Goal: Transaction & Acquisition: Purchase product/service

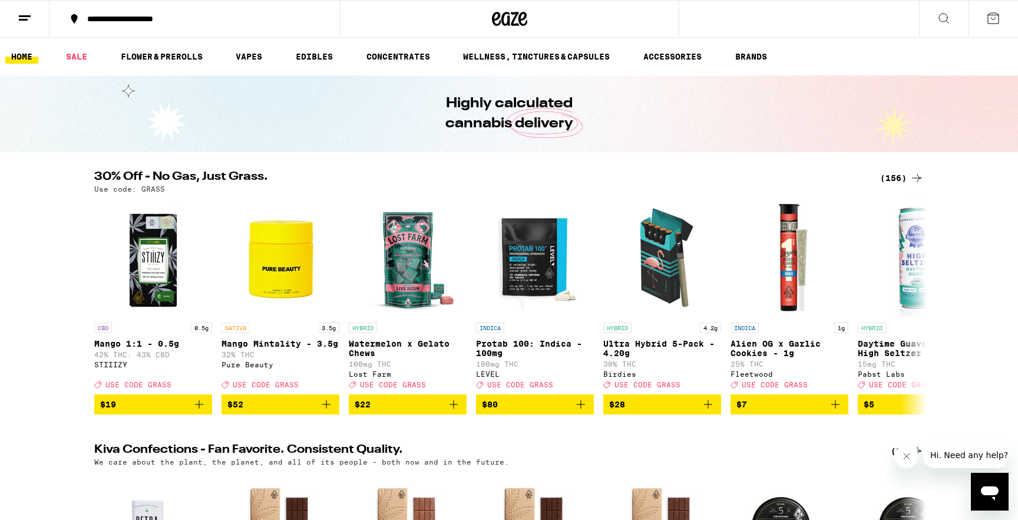
click at [892, 177] on div "(156)" at bounding box center [902, 178] width 44 height 14
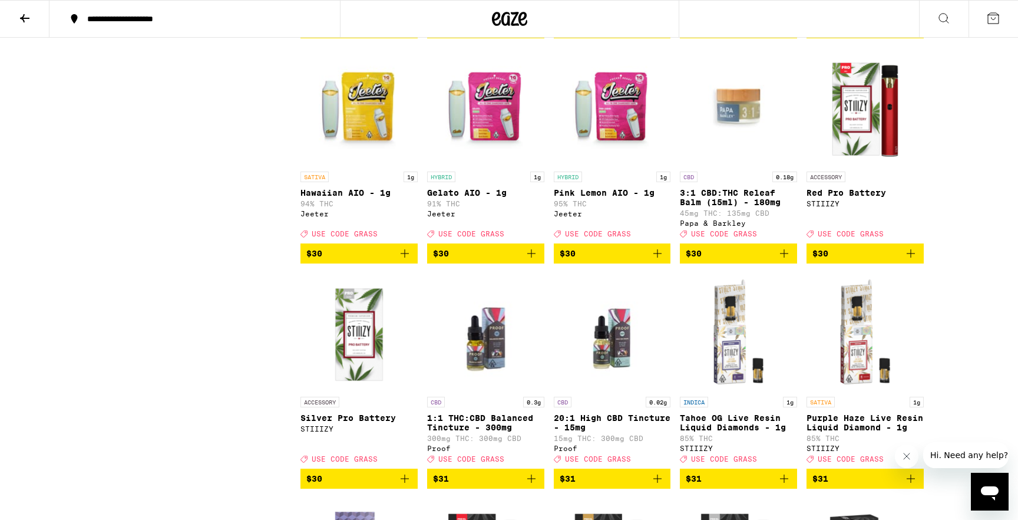
scroll to position [4145, 0]
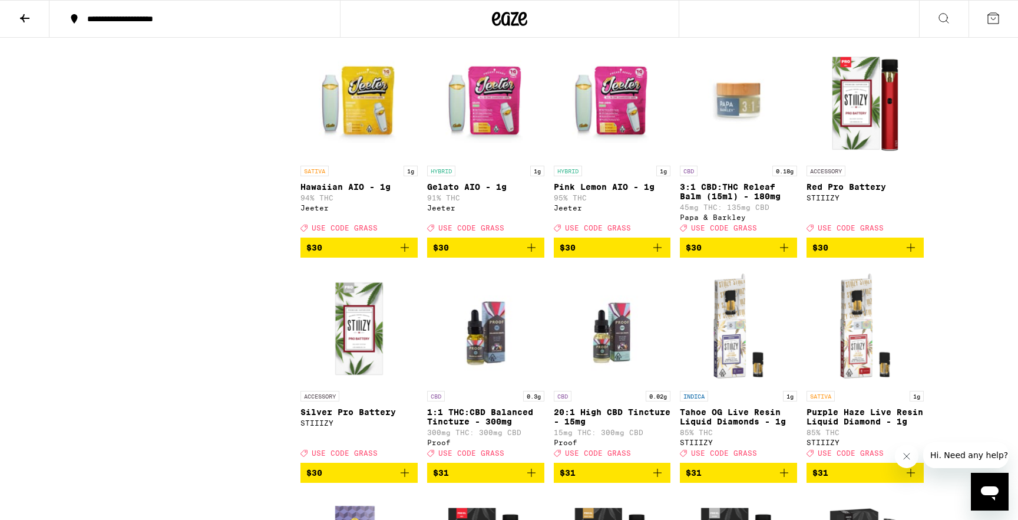
click at [533, 255] on icon "Add to bag" at bounding box center [531, 247] width 14 height 14
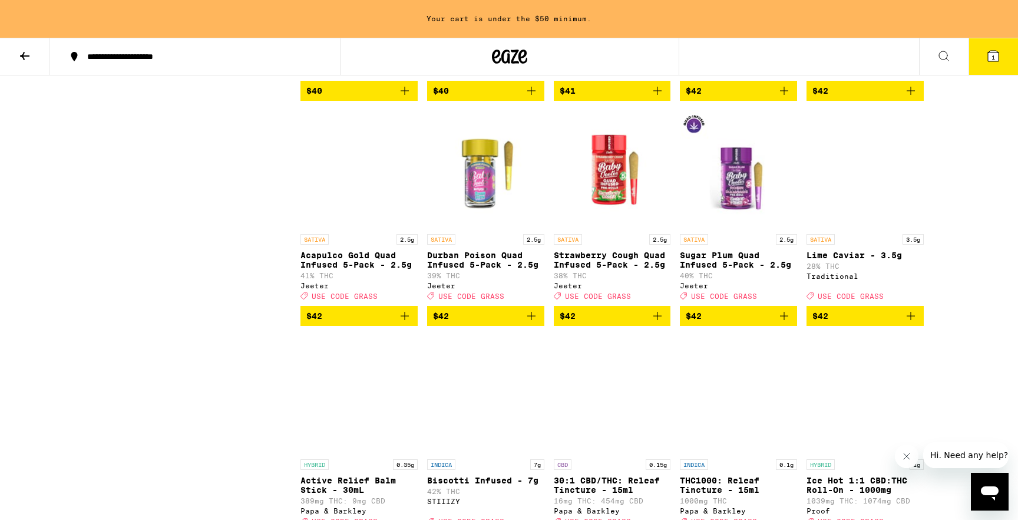
scroll to position [5756, 0]
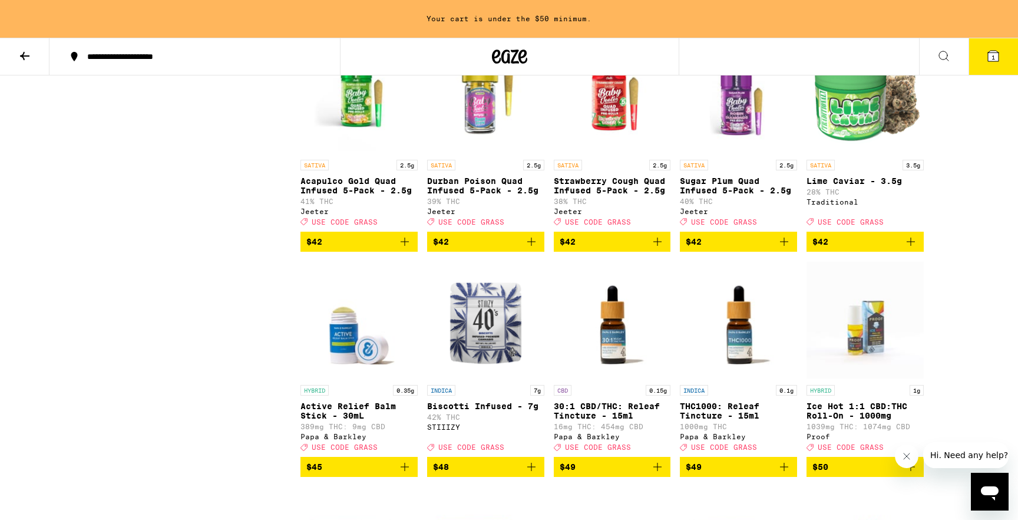
click at [654, 249] on icon "Add to bag" at bounding box center [658, 242] width 14 height 14
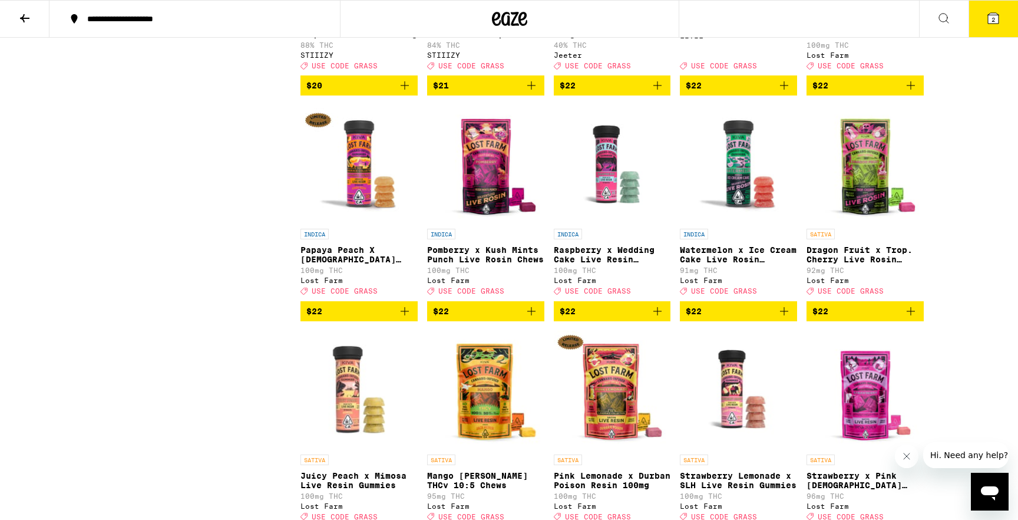
scroll to position [2085, 0]
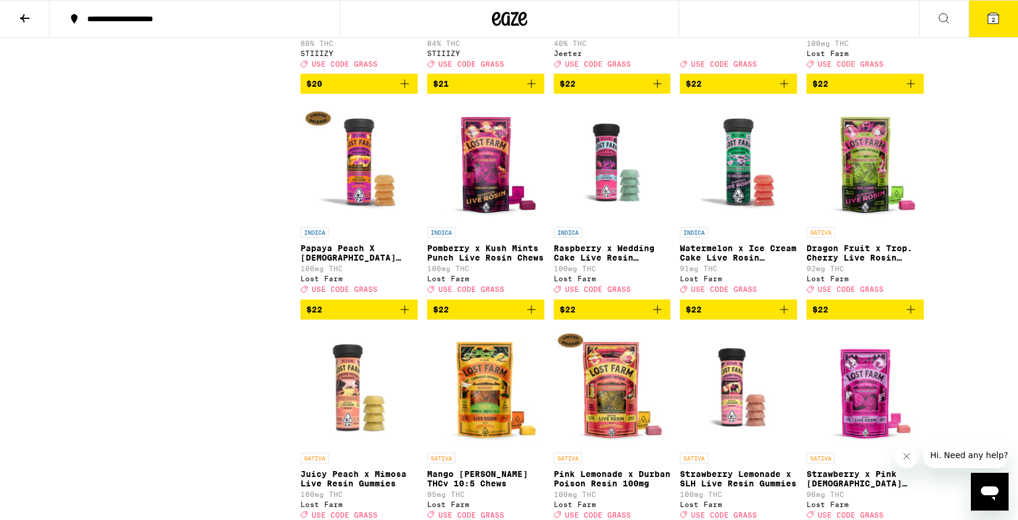
click at [909, 319] on button "$22" at bounding box center [865, 309] width 117 height 20
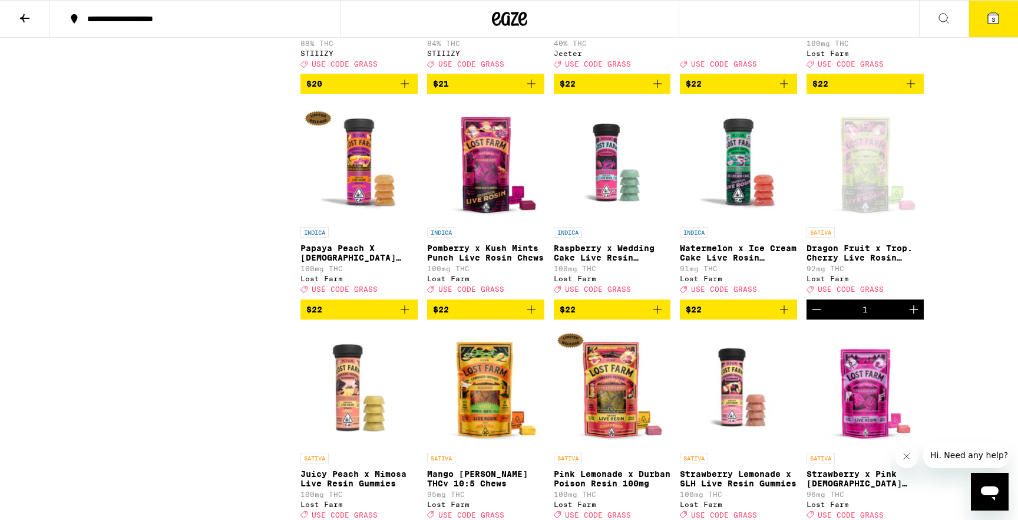
click at [986, 15] on icon at bounding box center [993, 18] width 14 height 14
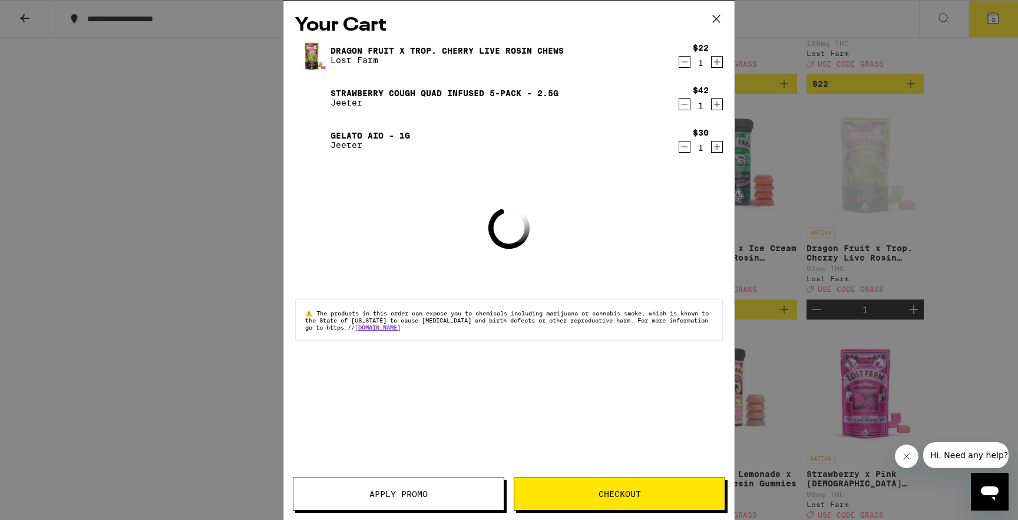
click at [437, 497] on span "Apply Promo" at bounding box center [398, 494] width 210 height 8
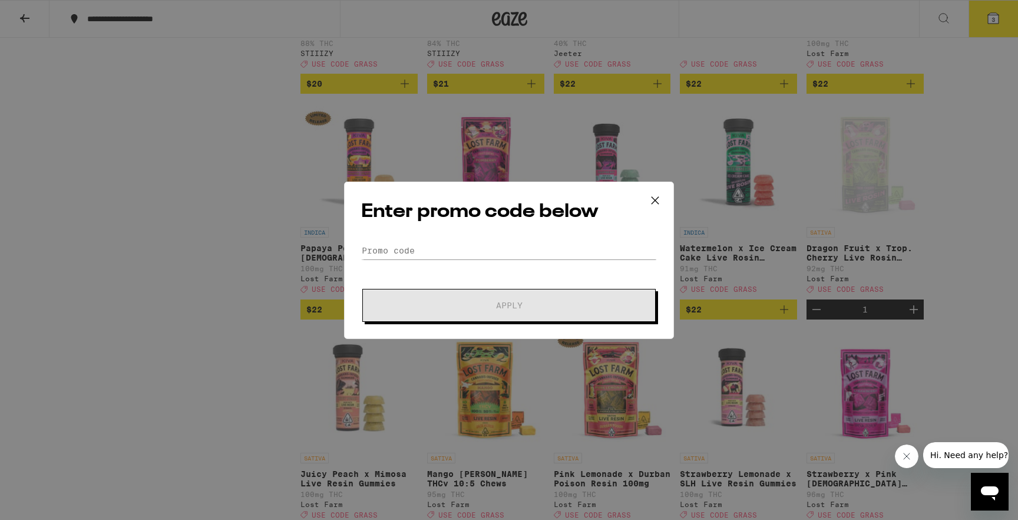
click at [484, 232] on div "Enter promo code below Promo Code Apply" at bounding box center [509, 259] width 330 height 157
click at [481, 245] on input "Promo Code" at bounding box center [509, 251] width 296 height 18
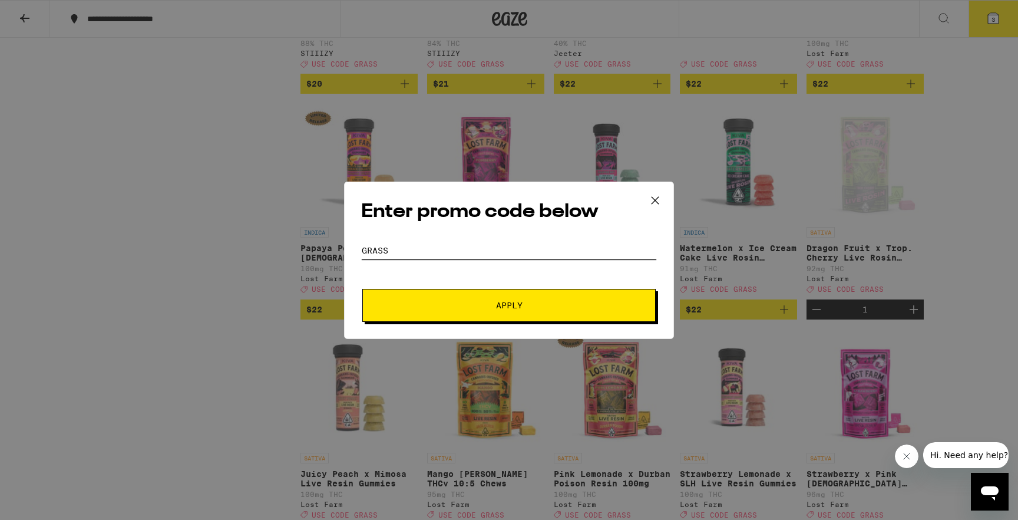
type input "grass"
click at [424, 296] on button "Apply" at bounding box center [508, 305] width 293 height 33
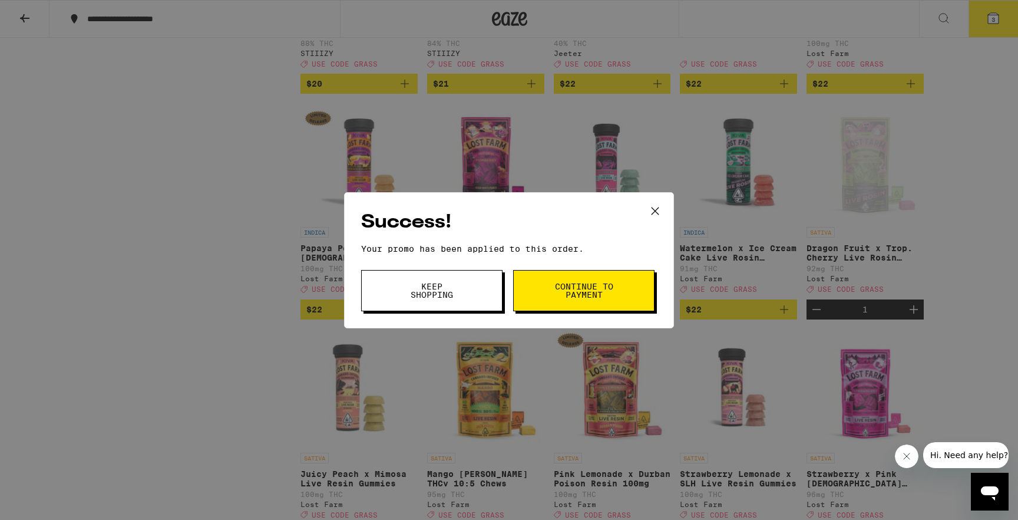
click at [539, 287] on button "Continue to payment" at bounding box center [583, 290] width 141 height 41
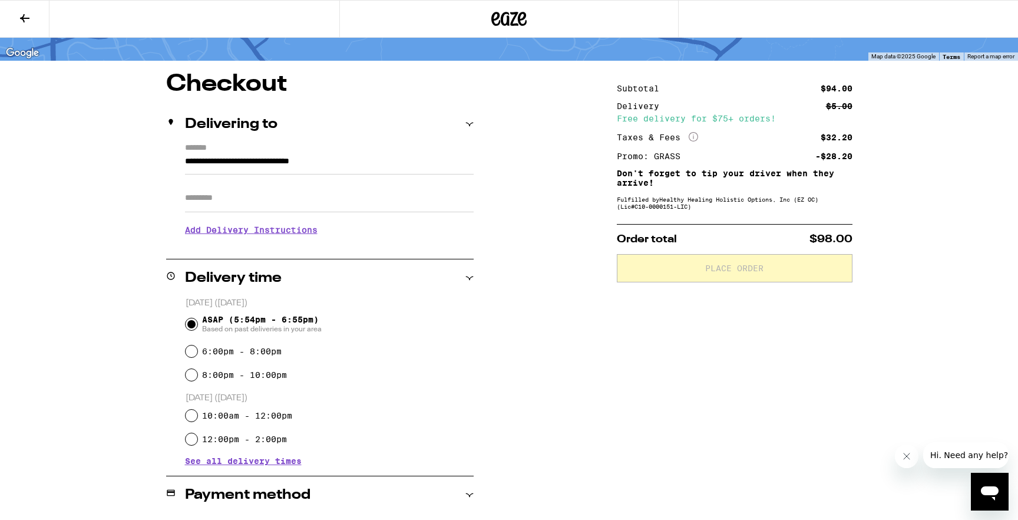
scroll to position [71, 0]
click at [338, 169] on input "**********" at bounding box center [329, 164] width 289 height 20
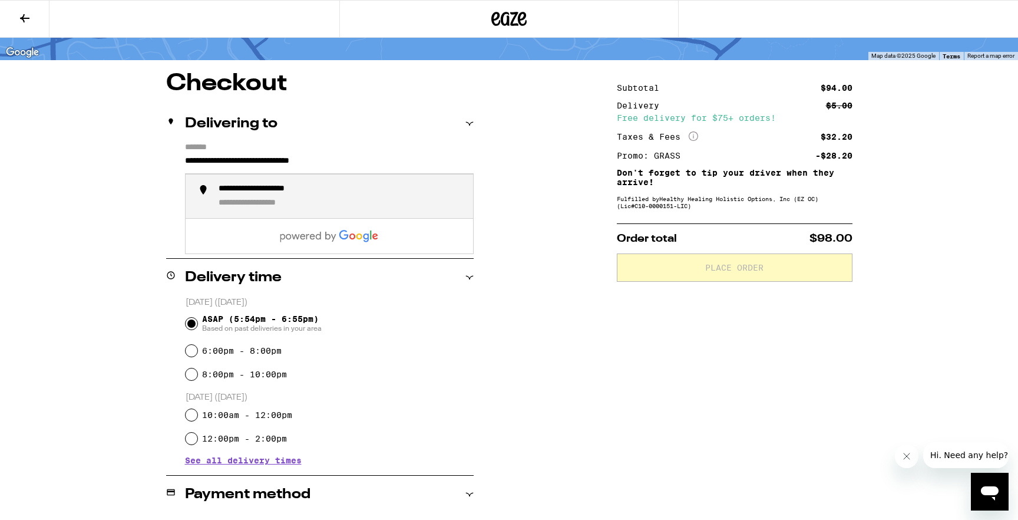
click at [338, 169] on input "**********" at bounding box center [329, 164] width 289 height 20
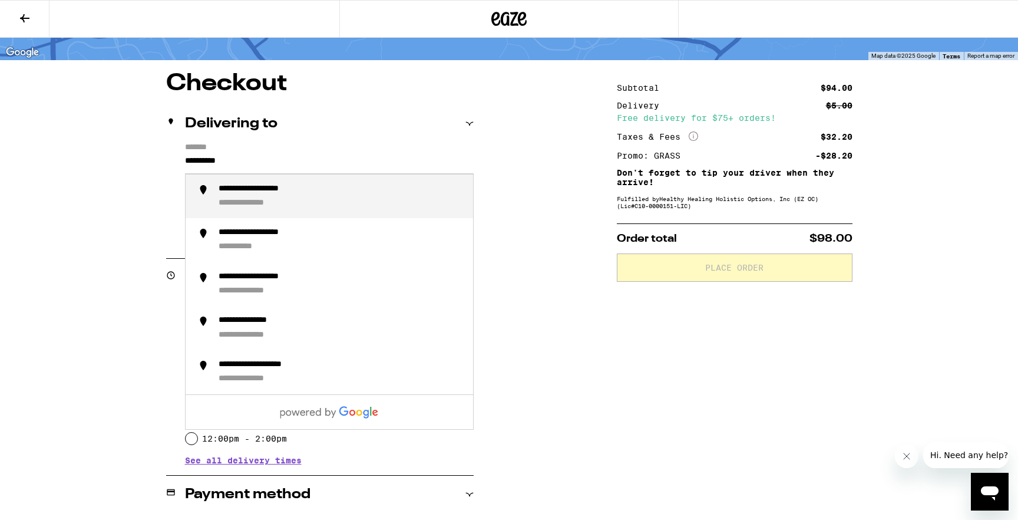
click at [335, 205] on div "**********" at bounding box center [341, 196] width 245 height 25
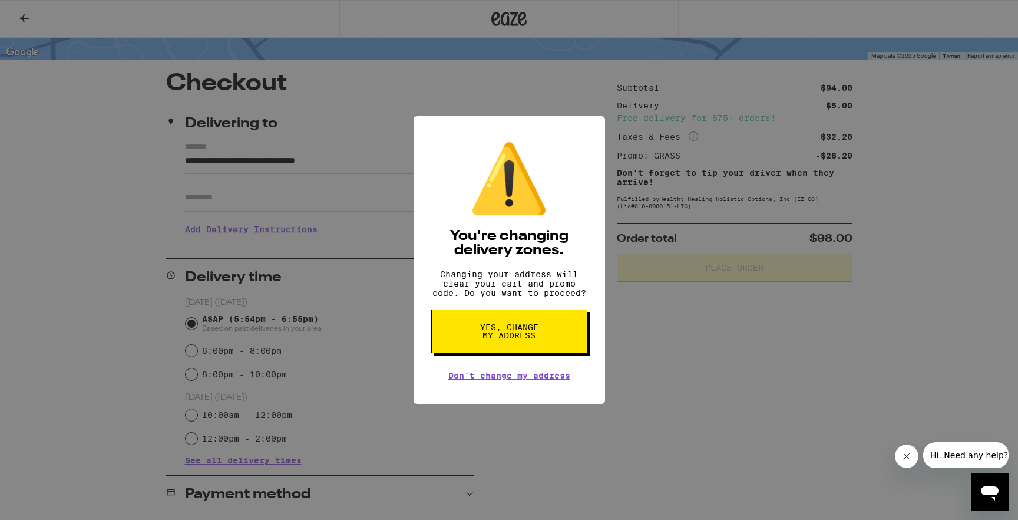
click at [281, 200] on div "⚠️ You're changing delivery zones. Changing your address will clear your cart a…" at bounding box center [509, 260] width 1018 height 520
type input "**********"
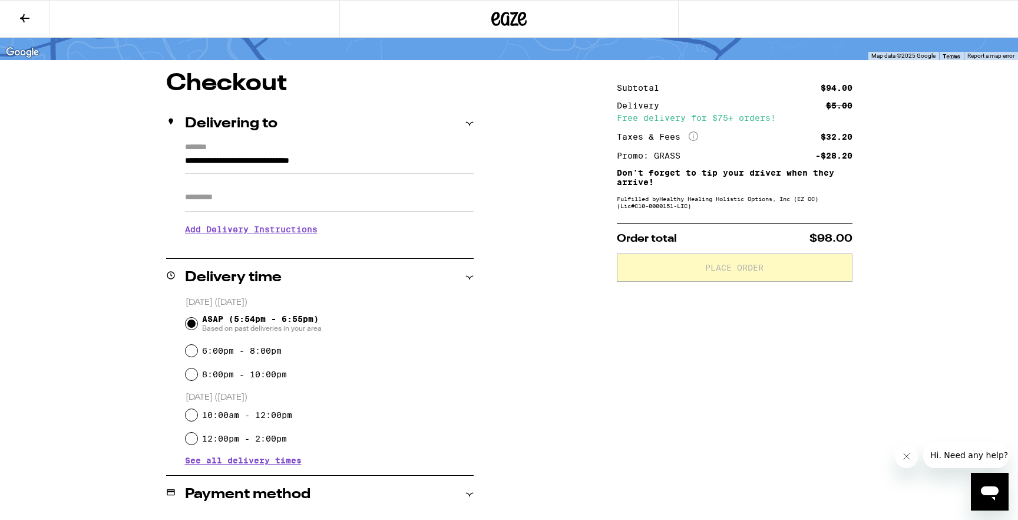
click at [280, 200] on input "Apt/Suite" at bounding box center [329, 197] width 289 height 28
type input "********"
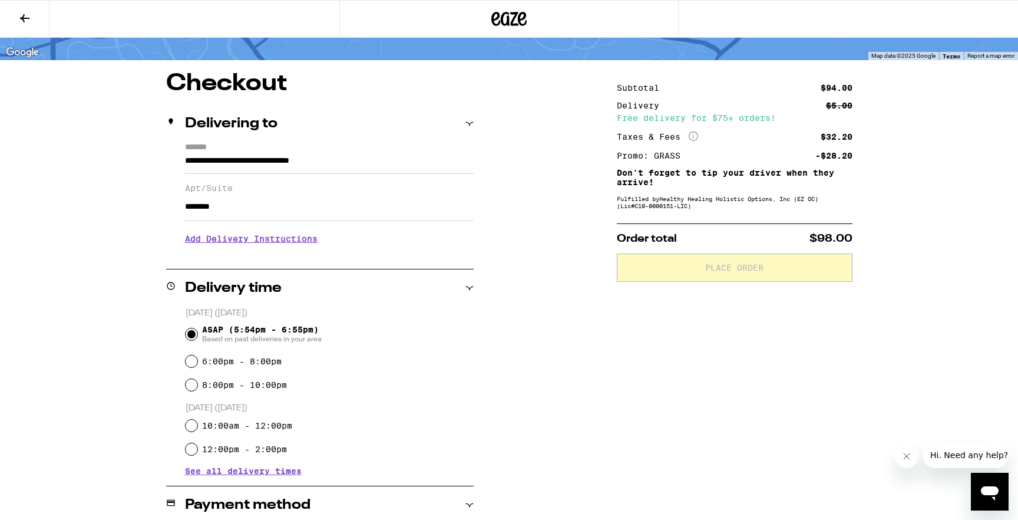
click at [262, 246] on h3 "Add Delivery Instructions" at bounding box center [329, 238] width 289 height 27
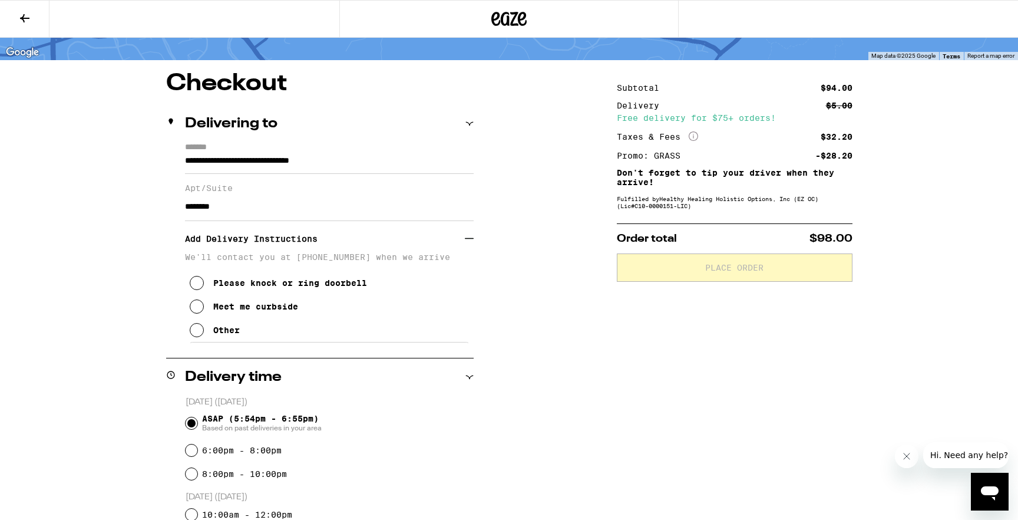
click at [196, 331] on icon at bounding box center [197, 330] width 14 height 14
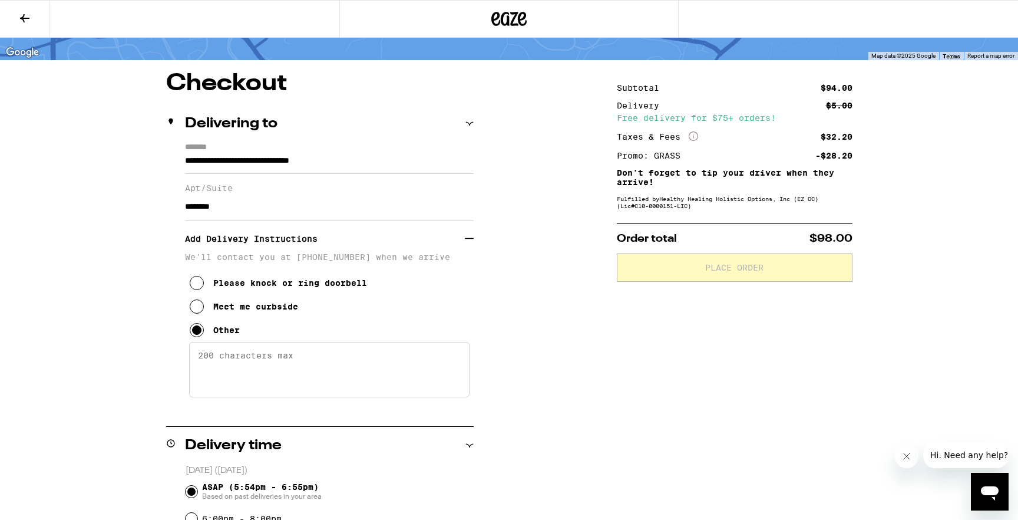
click at [238, 371] on textarea "Enter any other delivery instructions you want driver to know" at bounding box center [329, 369] width 280 height 55
type textarea "dial 303 and i will buzz you up"
click at [396, 200] on input "********" at bounding box center [329, 207] width 289 height 28
click at [32, 7] on button at bounding box center [24, 19] width 49 height 37
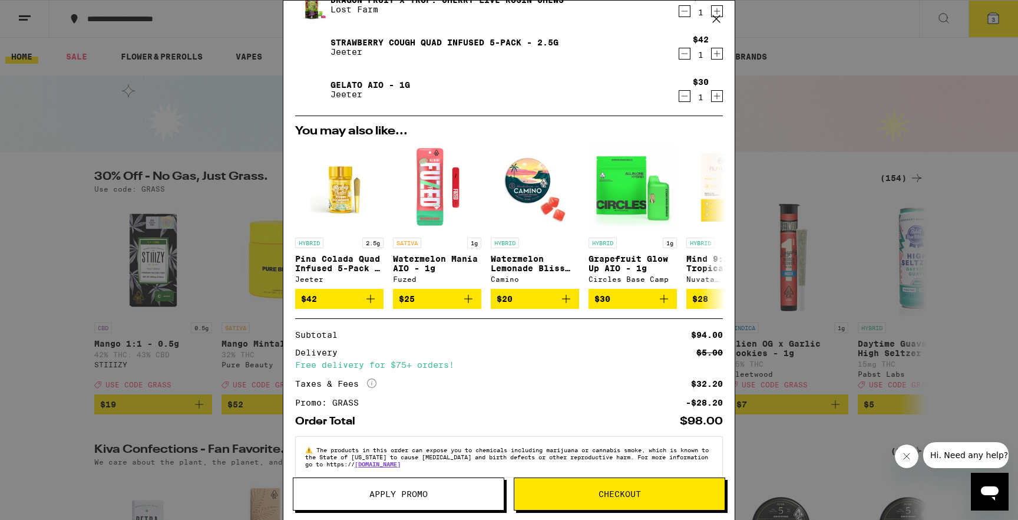
scroll to position [52, 0]
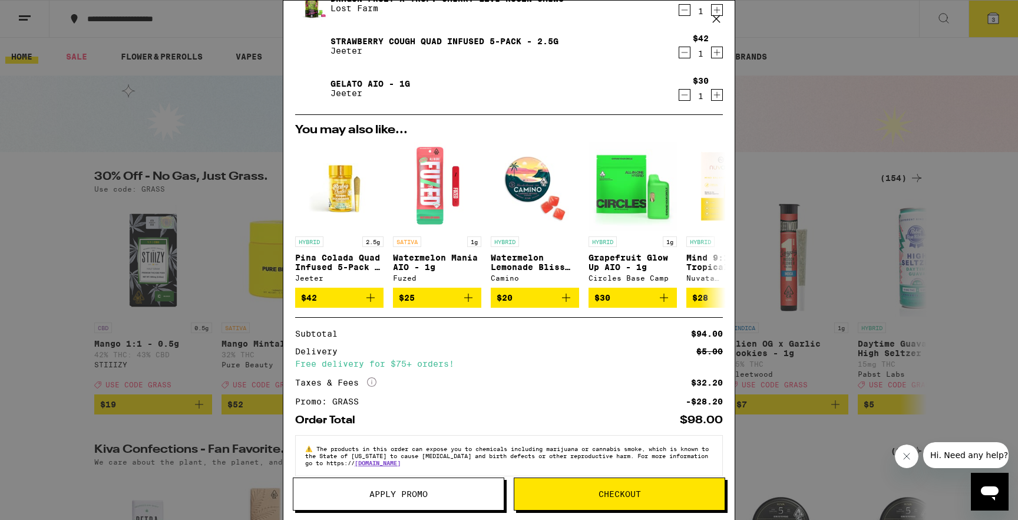
click at [714, 19] on icon at bounding box center [717, 19] width 18 height 18
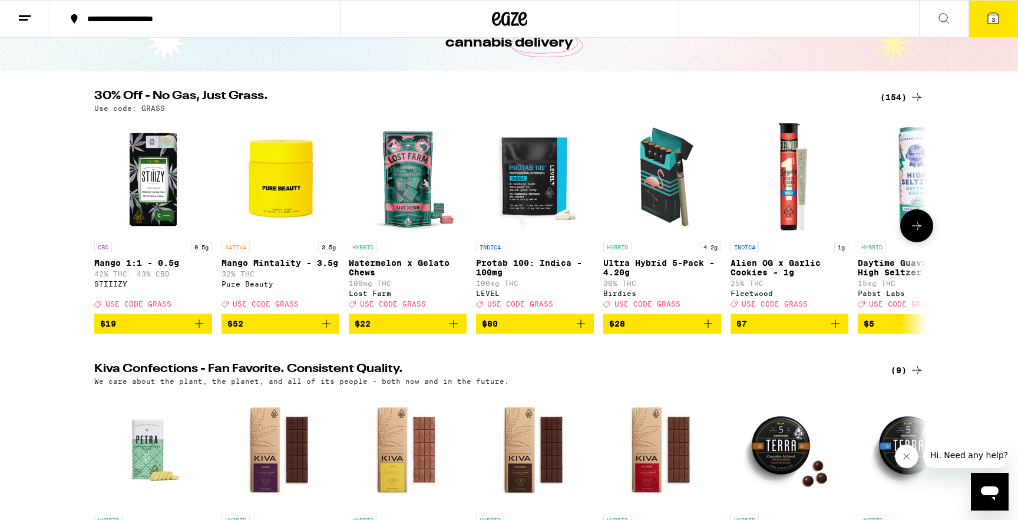
scroll to position [60, 0]
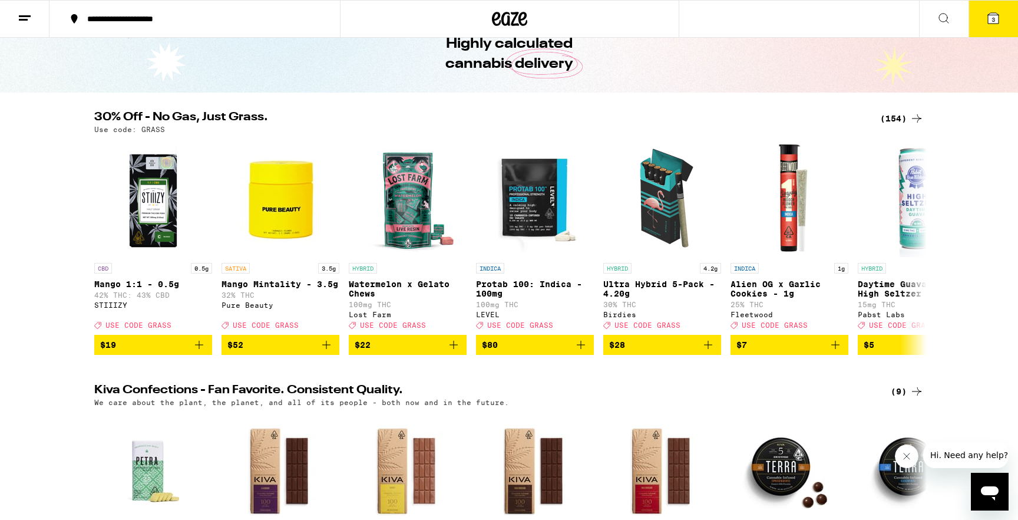
click at [893, 115] on div "(154)" at bounding box center [902, 118] width 44 height 14
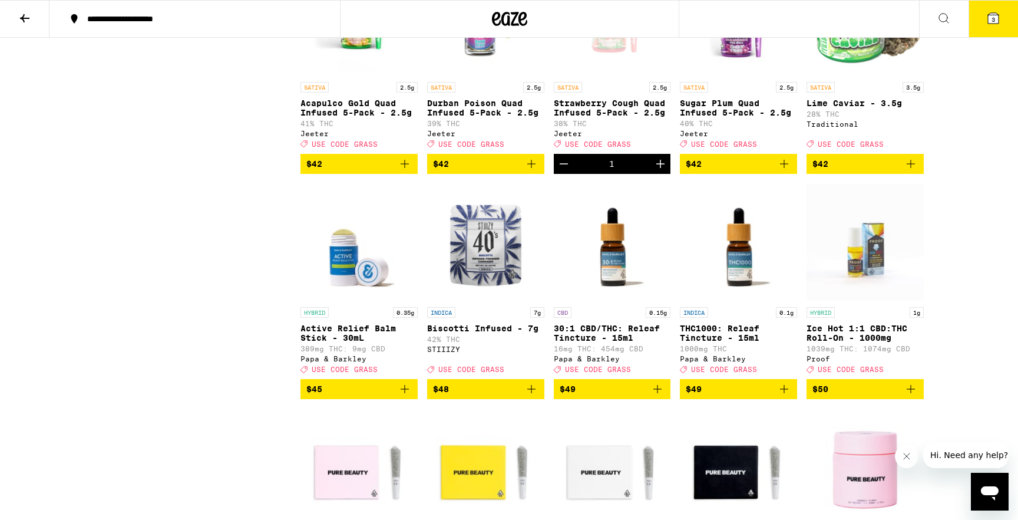
scroll to position [5798, 0]
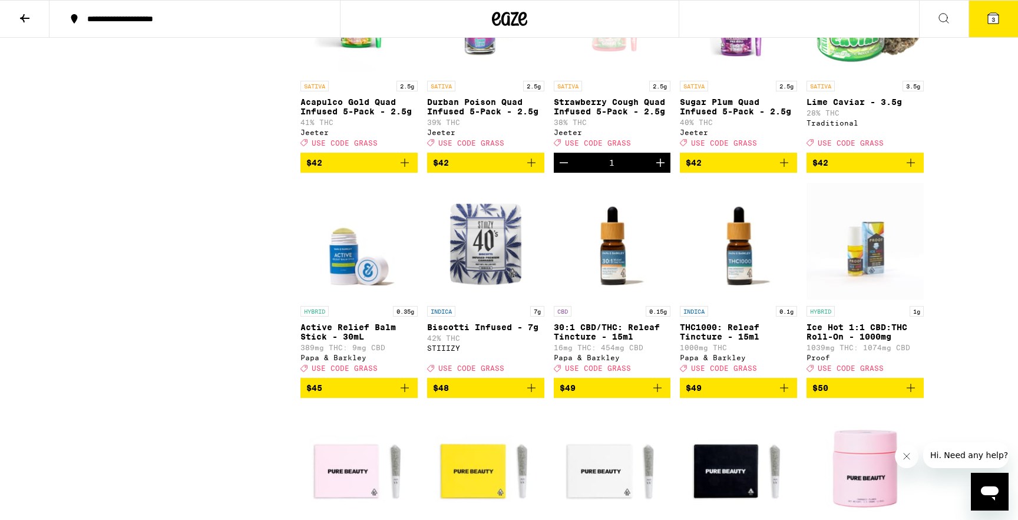
click at [568, 170] on icon "Decrement" at bounding box center [564, 163] width 14 height 14
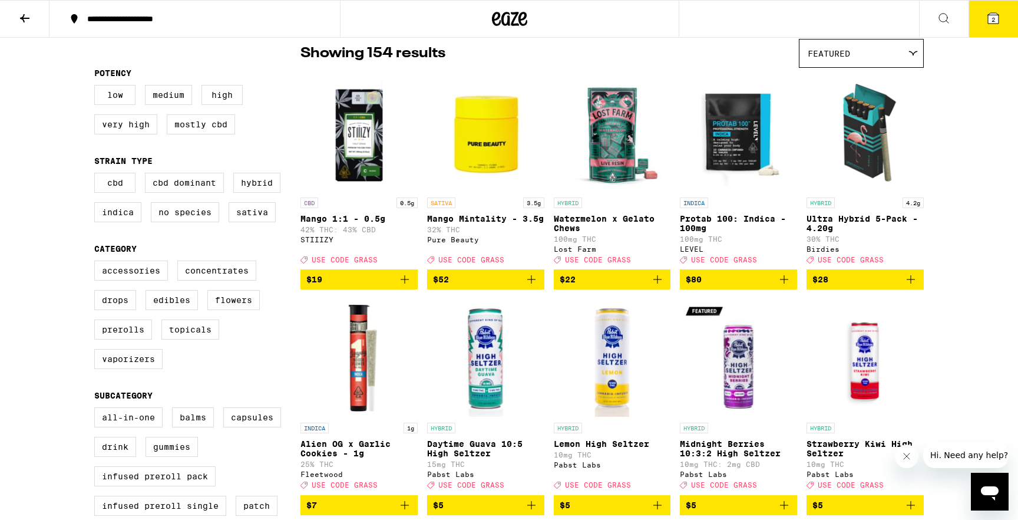
scroll to position [0, 0]
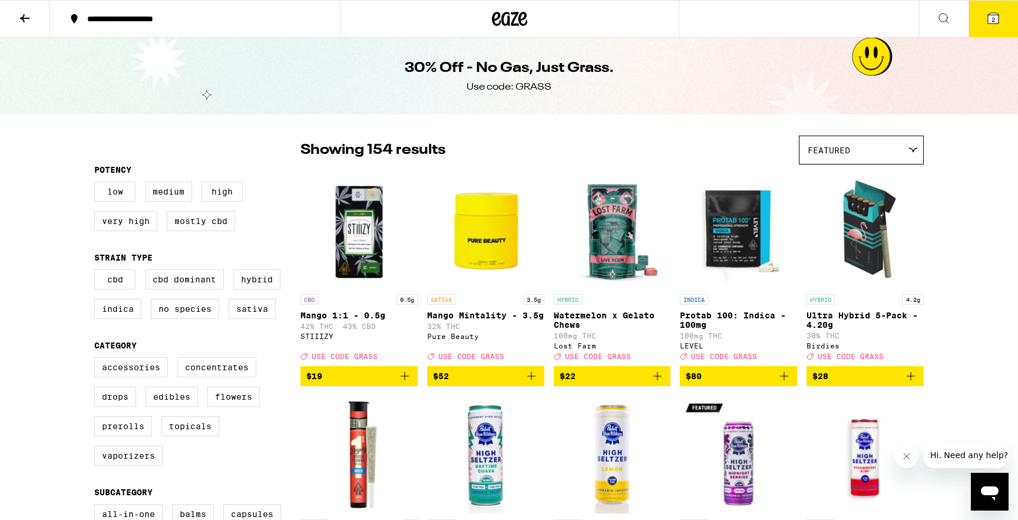
click at [915, 380] on icon "Add to bag" at bounding box center [911, 376] width 14 height 14
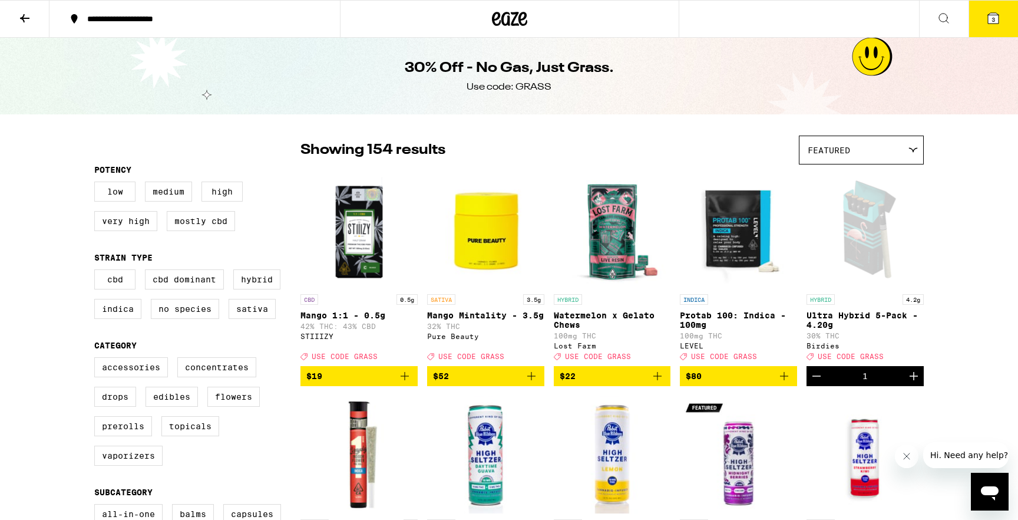
click at [986, 22] on icon at bounding box center [993, 18] width 14 height 14
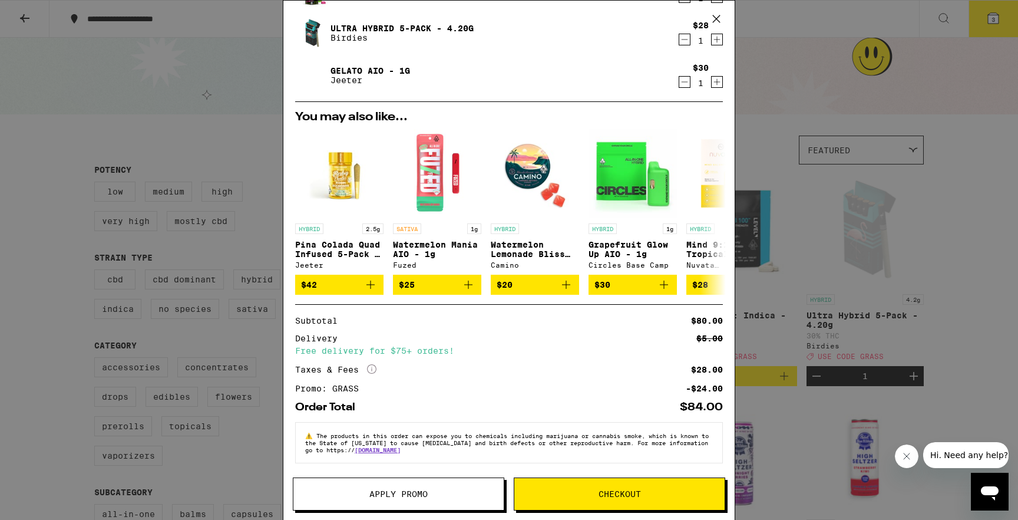
scroll to position [72, 0]
click at [465, 482] on button "Apply Promo" at bounding box center [399, 493] width 212 height 33
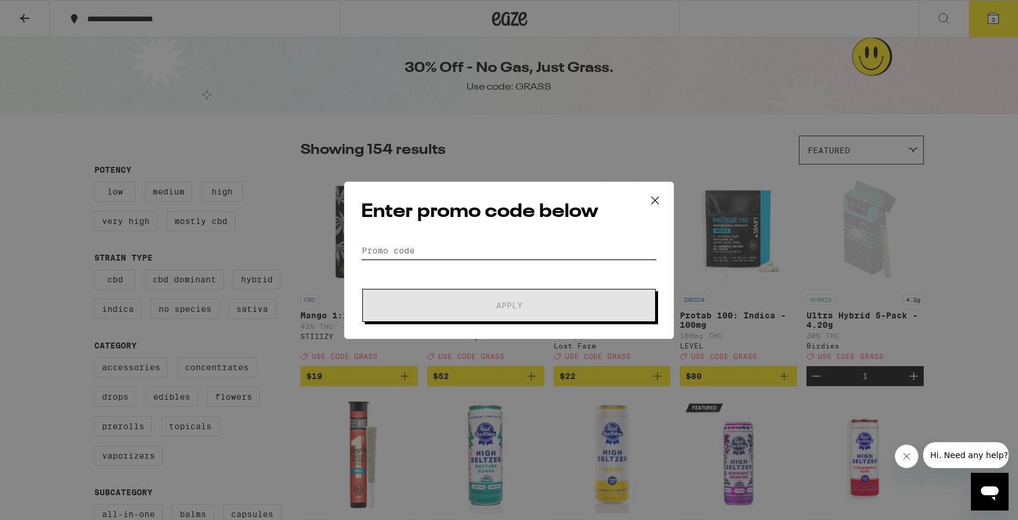
click at [443, 253] on input "Promo Code" at bounding box center [509, 251] width 296 height 18
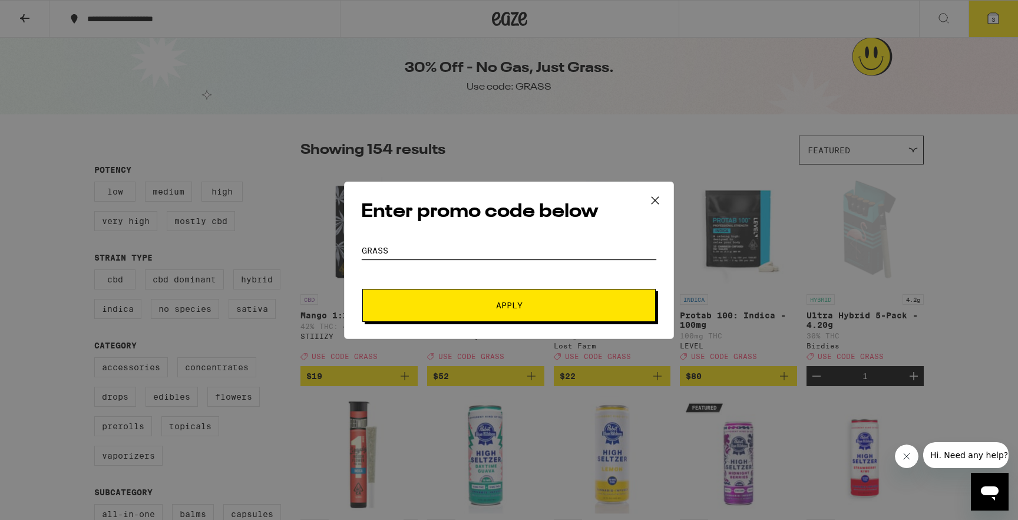
type input "grass"
click at [428, 302] on span "Apply" at bounding box center [509, 305] width 212 height 8
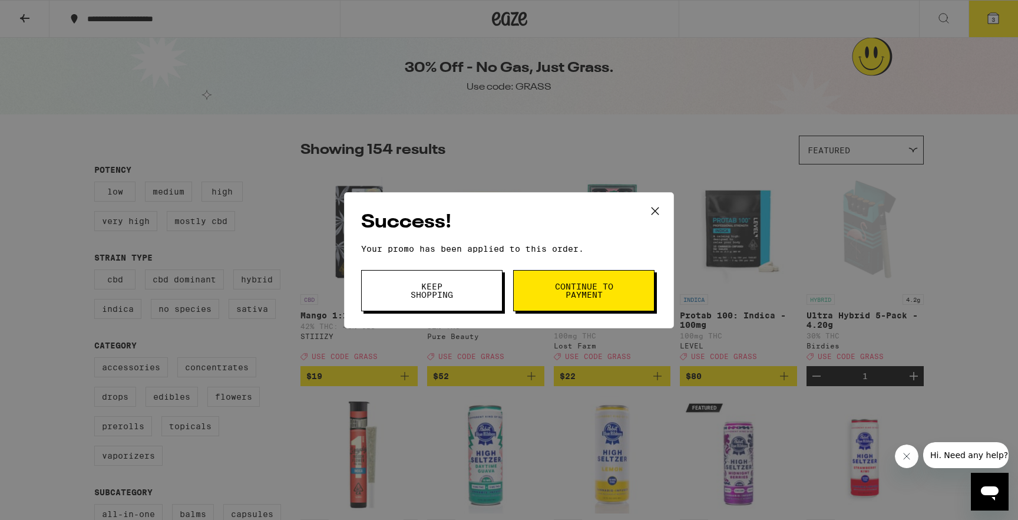
click at [547, 289] on button "Continue to payment" at bounding box center [583, 290] width 141 height 41
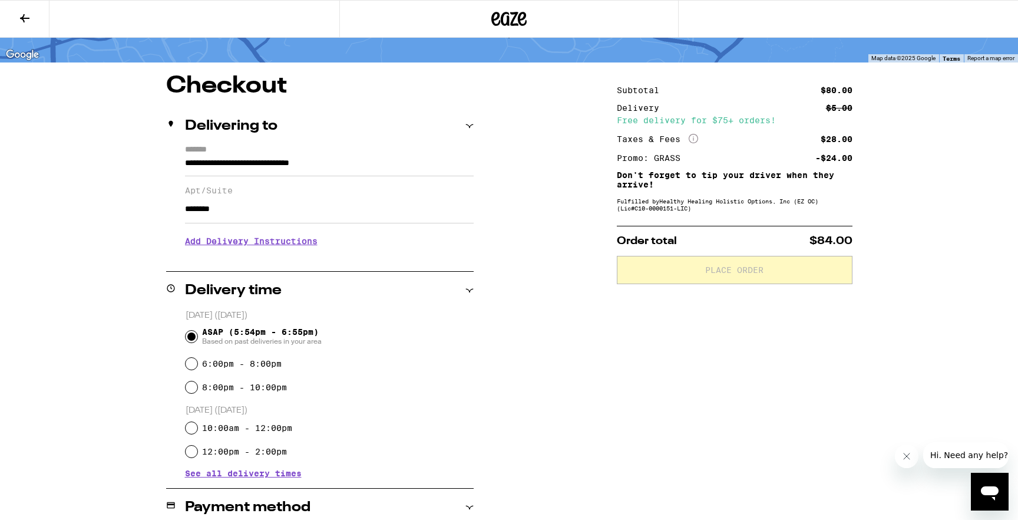
scroll to position [123, 0]
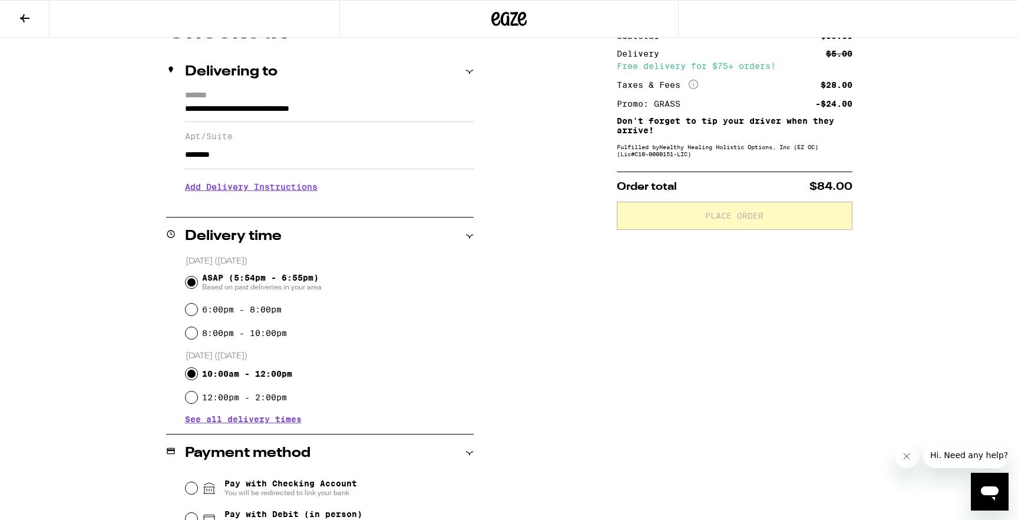
click at [189, 374] on input "10:00am - 12:00pm" at bounding box center [192, 374] width 12 height 12
radio input "true"
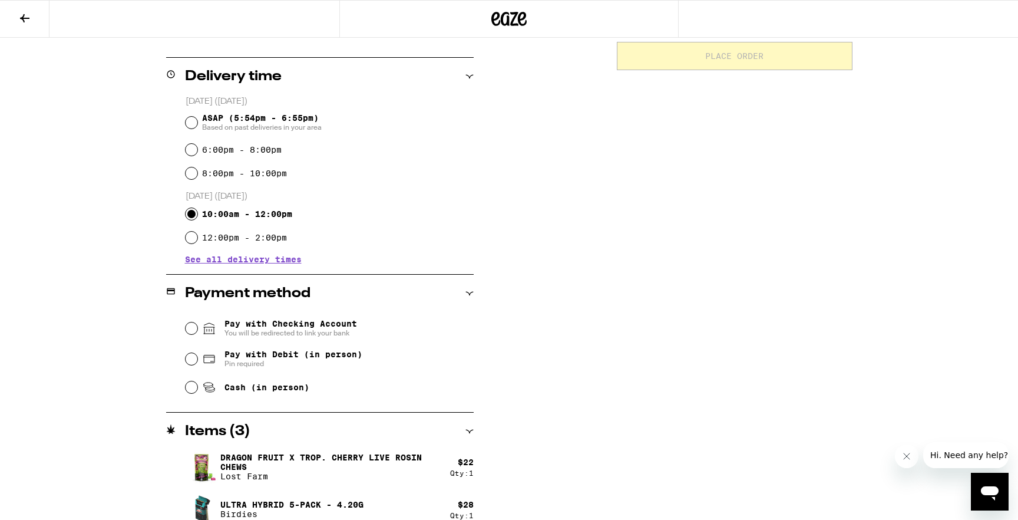
scroll to position [311, 0]
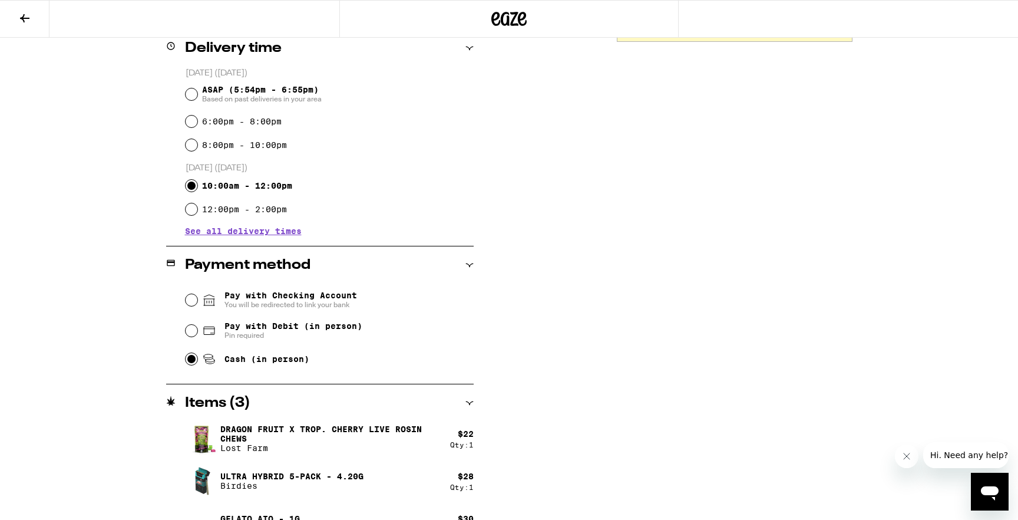
click at [196, 362] on input "Cash (in person)" at bounding box center [192, 359] width 12 height 12
radio input "true"
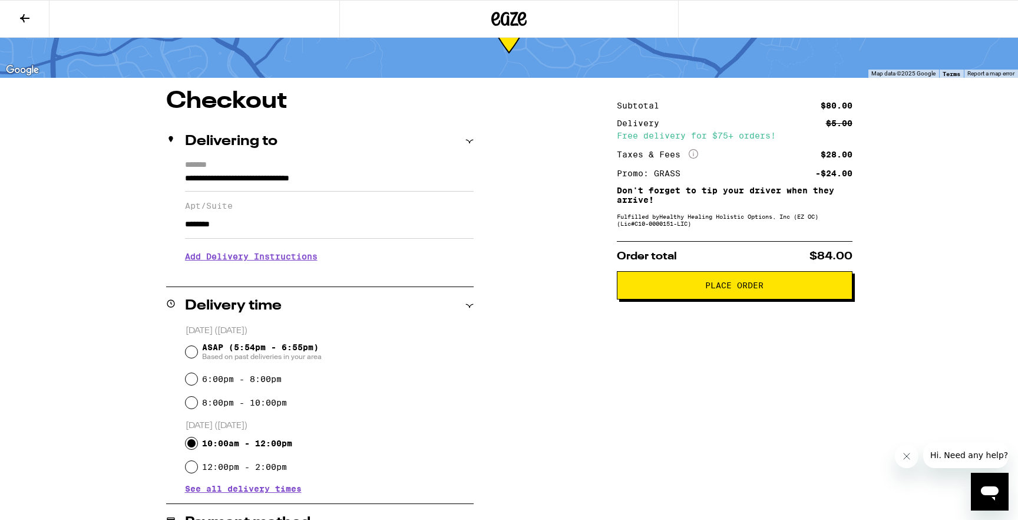
scroll to position [77, 0]
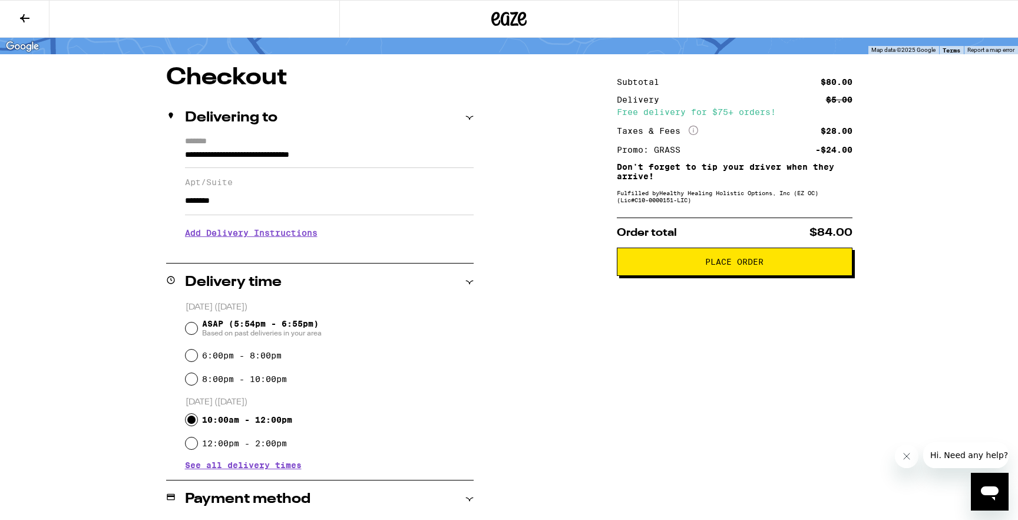
click at [646, 266] on span "Place Order" at bounding box center [735, 262] width 216 height 8
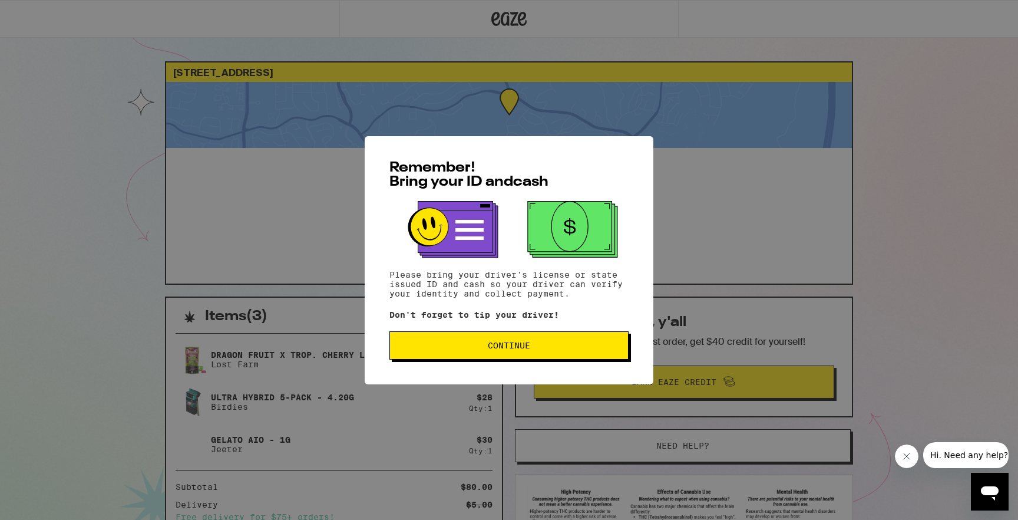
click at [546, 348] on span "Continue" at bounding box center [509, 345] width 219 height 8
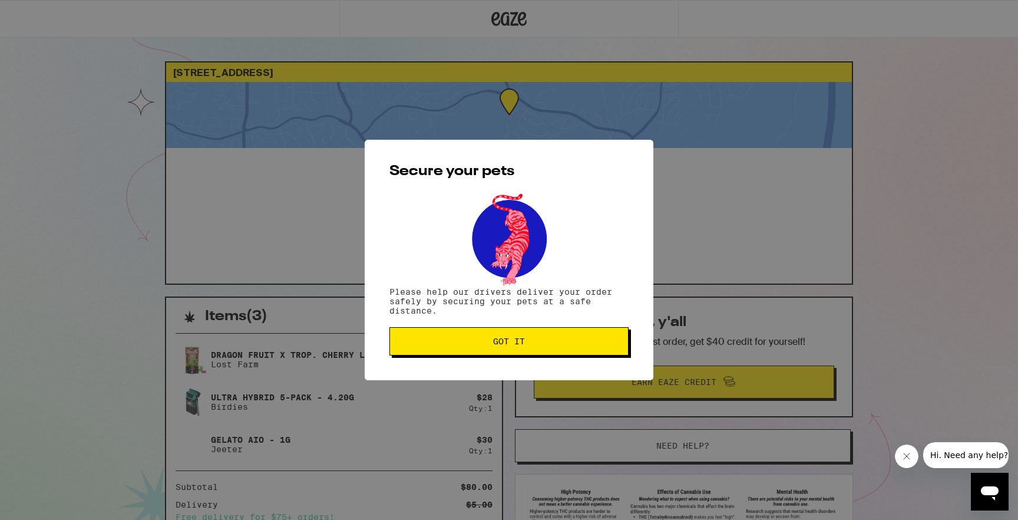
click at [533, 342] on span "Got it" at bounding box center [509, 341] width 219 height 8
